Goal: Find contact information: Find contact information

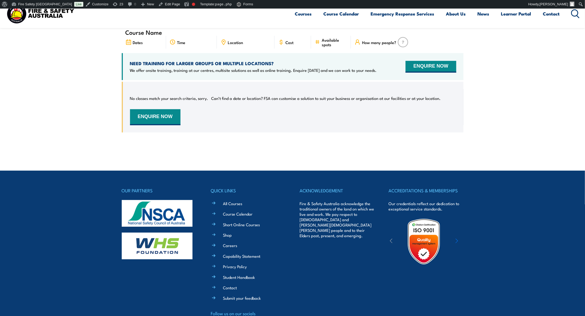
scroll to position [216, 0]
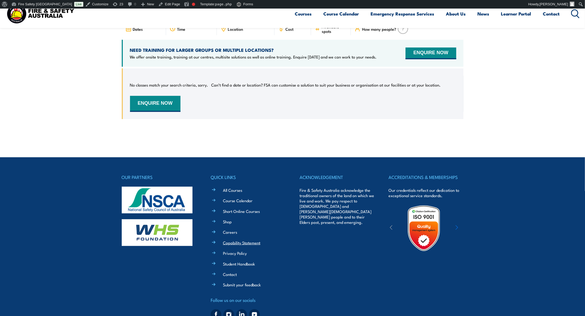
click at [241, 240] on link "Capability Statement" at bounding box center [241, 243] width 37 height 6
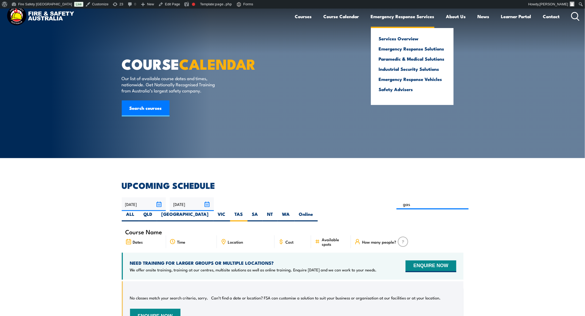
scroll to position [0, 0]
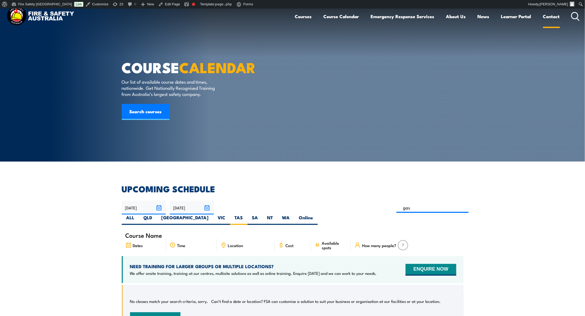
click at [550, 14] on link "Contact" at bounding box center [551, 16] width 17 height 14
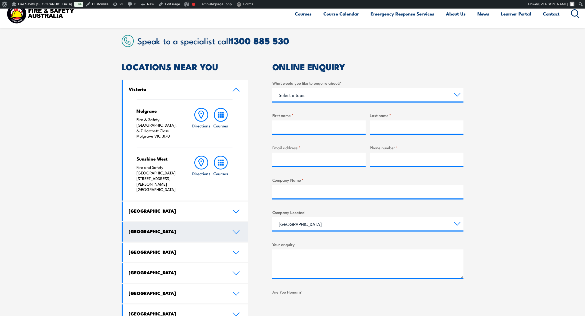
scroll to position [160, 0]
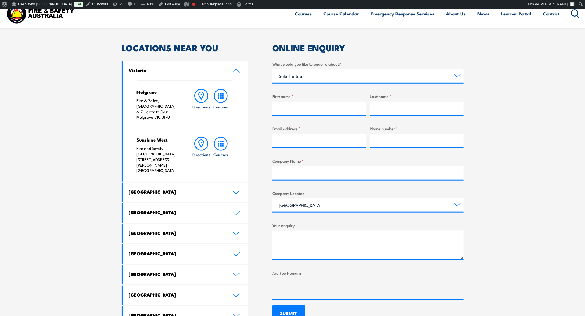
drag, startPoint x: 136, startPoint y: 101, endPoint x: 168, endPoint y: 112, distance: 33.9
click at [168, 112] on p "Fire & Safety [GEOGRAPHIC_DATA]: [STREET_ADDRESS][PERSON_NAME]" at bounding box center [159, 109] width 45 height 22
copy p "Fire & Safety [GEOGRAPHIC_DATA]: [STREET_ADDRESS][PERSON_NAME]"
click at [160, 183] on link "[GEOGRAPHIC_DATA]" at bounding box center [185, 192] width 125 height 19
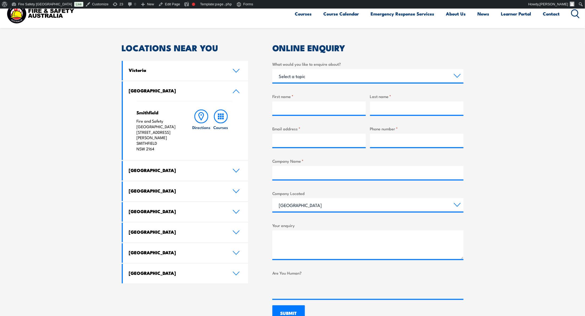
drag, startPoint x: 137, startPoint y: 122, endPoint x: 155, endPoint y: 142, distance: 27.2
click at [155, 142] on p "Fire and Safety Australia [STREET_ADDRESS][PERSON_NAME]" at bounding box center [159, 134] width 45 height 33
copy p "Fire and Safety Australia [STREET_ADDRESS][PERSON_NAME]"
click at [145, 188] on h4 "[GEOGRAPHIC_DATA]" at bounding box center [177, 191] width 96 height 6
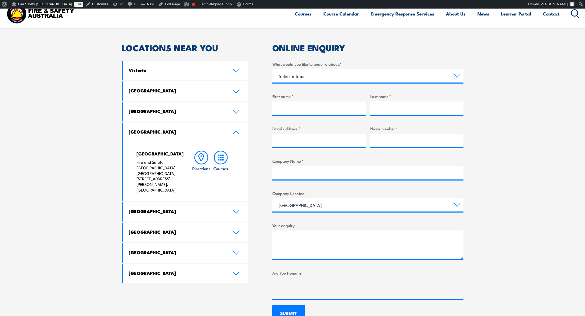
drag, startPoint x: 137, startPoint y: 162, endPoint x: 172, endPoint y: 179, distance: 39.5
click at [172, 179] on p "Fire and Safety [GEOGRAPHIC_DATA] [GEOGRAPHIC_DATA] [STREET_ADDRESS][PERSON_NAM…" at bounding box center [159, 175] width 45 height 33
copy p "Fire and Safety [GEOGRAPHIC_DATA] [GEOGRAPHIC_DATA] [STREET_ADDRESS][PERSON_NAM…"
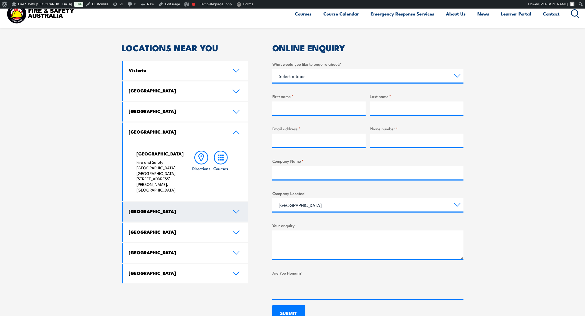
click at [146, 208] on h4 "[GEOGRAPHIC_DATA]" at bounding box center [177, 211] width 96 height 6
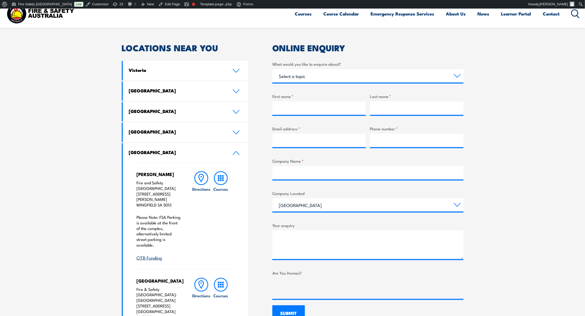
drag, startPoint x: 136, startPoint y: 183, endPoint x: 172, endPoint y: 196, distance: 38.0
click at [172, 196] on p "Fire and Safety Australia [STREET_ADDRESS][PERSON_NAME][PERSON_NAME]" at bounding box center [159, 194] width 45 height 28
copy p "Fire and Safety Australia [STREET_ADDRESS][PERSON_NAME][PERSON_NAME]"
click at [92, 268] on section "Speak to a specialist call [PHONE_NUMBER] LOCATIONS NEAR [GEOGRAPHIC_DATA] [GEO…" at bounding box center [292, 266] width 585 height 531
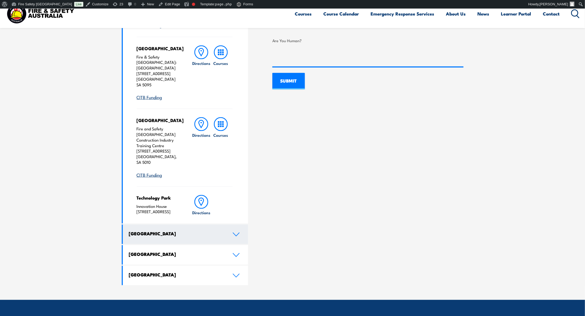
scroll to position [400, 0]
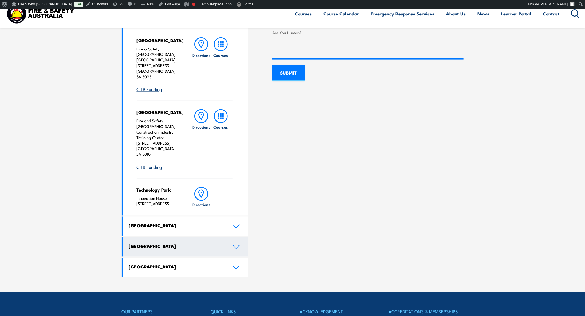
click at [236, 245] on icon at bounding box center [236, 246] width 6 height 3
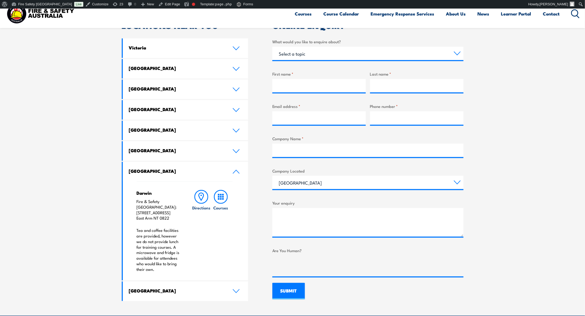
scroll to position [182, 0]
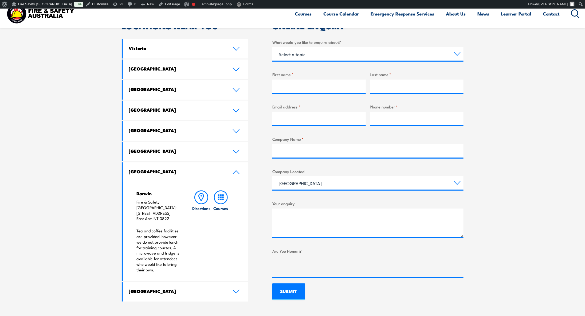
drag, startPoint x: 136, startPoint y: 203, endPoint x: 170, endPoint y: 214, distance: 35.4
click at [170, 214] on p "Fire & Safety [GEOGRAPHIC_DATA]: [STREET_ADDRESS]" at bounding box center [159, 210] width 45 height 22
copy p "Fire & Safety [GEOGRAPHIC_DATA]: [STREET_ADDRESS]"
click at [148, 86] on h4 "[GEOGRAPHIC_DATA]" at bounding box center [177, 89] width 96 height 6
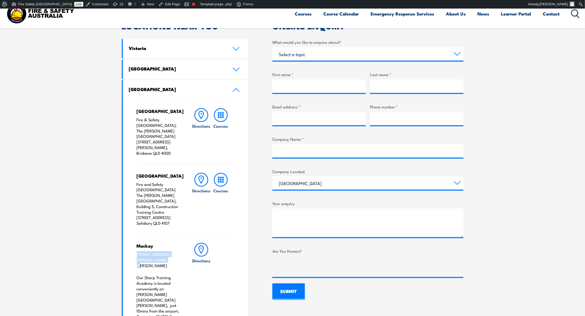
drag, startPoint x: 136, startPoint y: 242, endPoint x: 155, endPoint y: 250, distance: 19.7
click at [155, 251] on p "[STREET_ADDRESS][PERSON_NAME][PERSON_NAME]" at bounding box center [159, 259] width 45 height 17
copy p "[STREET_ADDRESS][PERSON_NAME][PERSON_NAME]"
click at [78, 227] on section "Speak to a specialist call [PHONE_NUMBER] LOCATIONS NEAR [GEOGRAPHIC_DATA] [GEO…" at bounding box center [292, 217] width 585 height 476
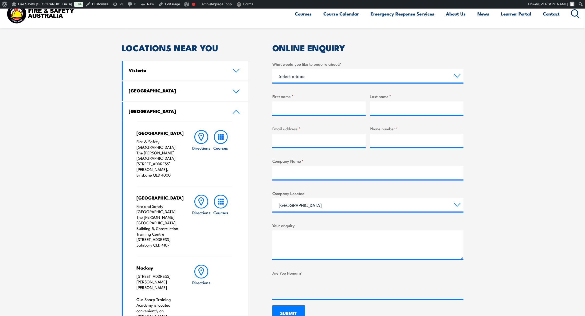
scroll to position [422, 0]
